Goal: Navigation & Orientation: Understand site structure

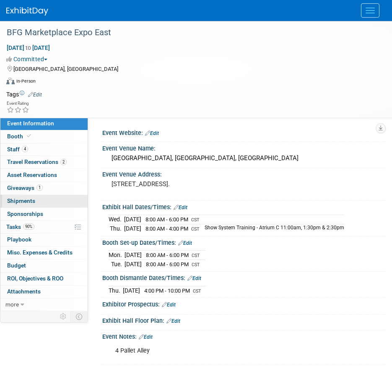
click at [47, 200] on link "0 Shipments 0" at bounding box center [43, 201] width 87 height 13
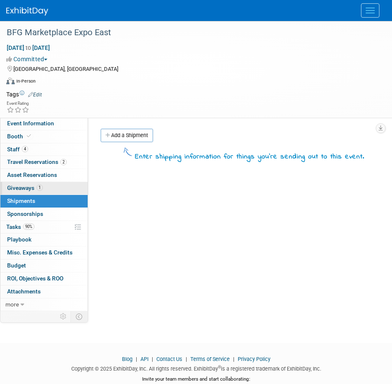
click at [25, 187] on span "Giveaways 1" at bounding box center [25, 187] width 36 height 7
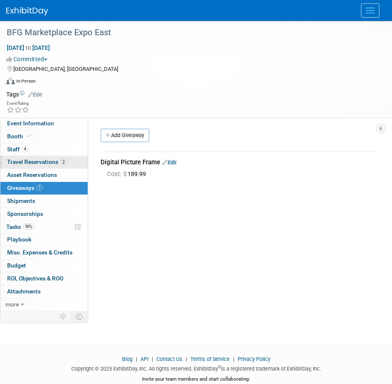
click at [29, 166] on link "2 Travel Reservations 2" at bounding box center [43, 162] width 87 height 13
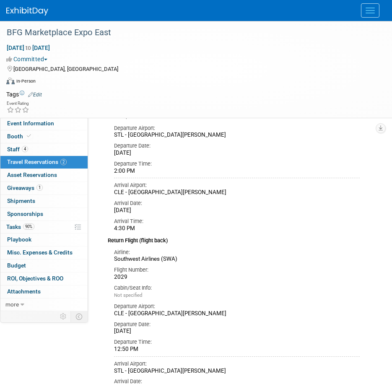
scroll to position [471, 0]
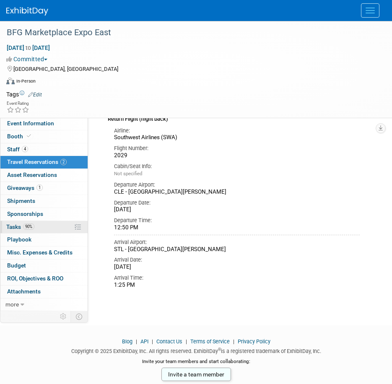
click at [20, 229] on span "Tasks 90%" at bounding box center [20, 226] width 28 height 7
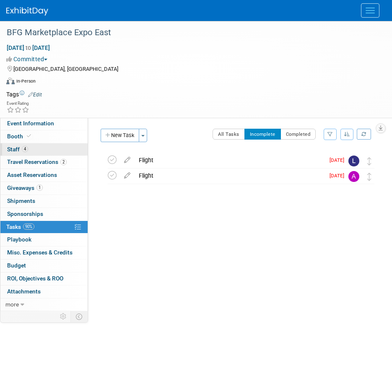
click at [11, 148] on span "Staff 4" at bounding box center [17, 149] width 21 height 7
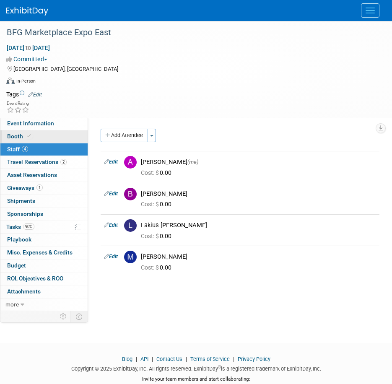
click at [15, 141] on link "Booth" at bounding box center [43, 136] width 87 height 13
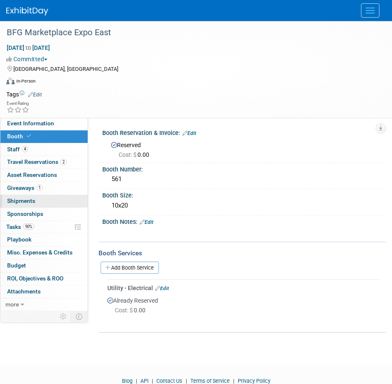
click at [18, 205] on link "0 Shipments 0" at bounding box center [43, 201] width 87 height 13
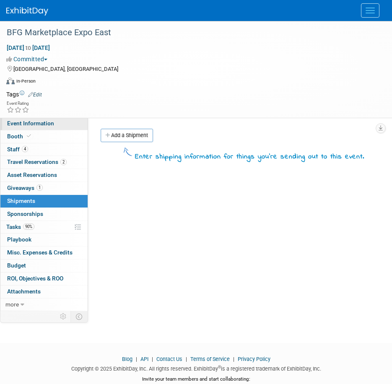
click at [30, 121] on span "Event Information" at bounding box center [30, 123] width 47 height 7
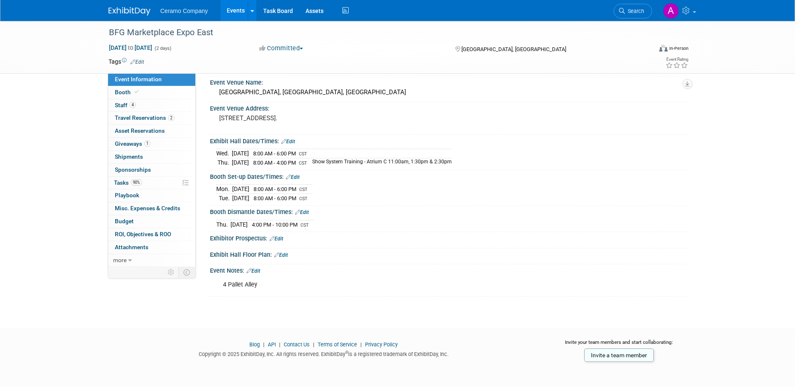
scroll to position [21, 0]
click at [143, 95] on link "Booth" at bounding box center [151, 92] width 87 height 13
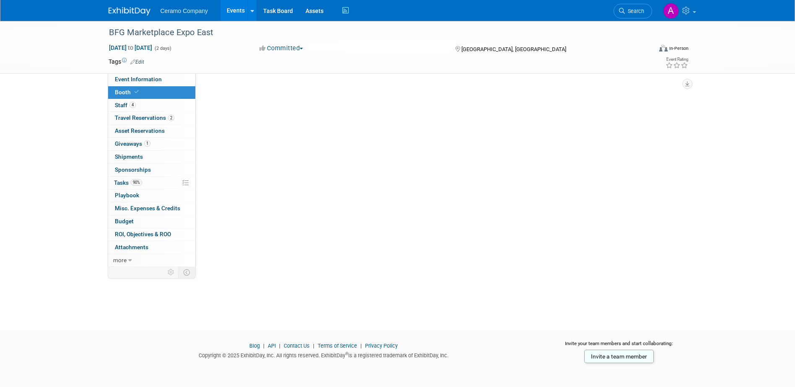
scroll to position [0, 0]
